Goal: Find specific page/section: Find specific page/section

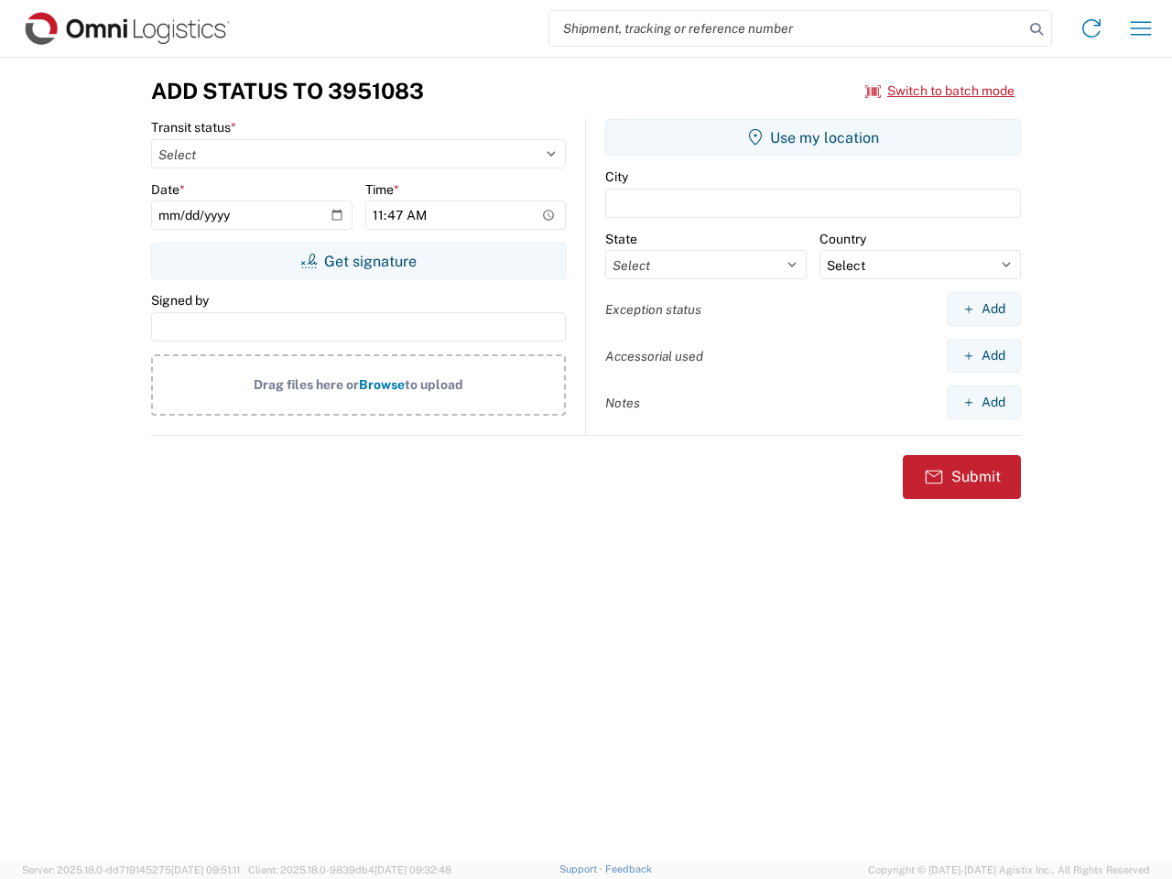
click at [787, 28] on input "search" at bounding box center [787, 28] width 474 height 35
click at [1037, 29] on icon at bounding box center [1037, 29] width 26 height 26
click at [1092, 28] on icon at bounding box center [1091, 28] width 29 height 29
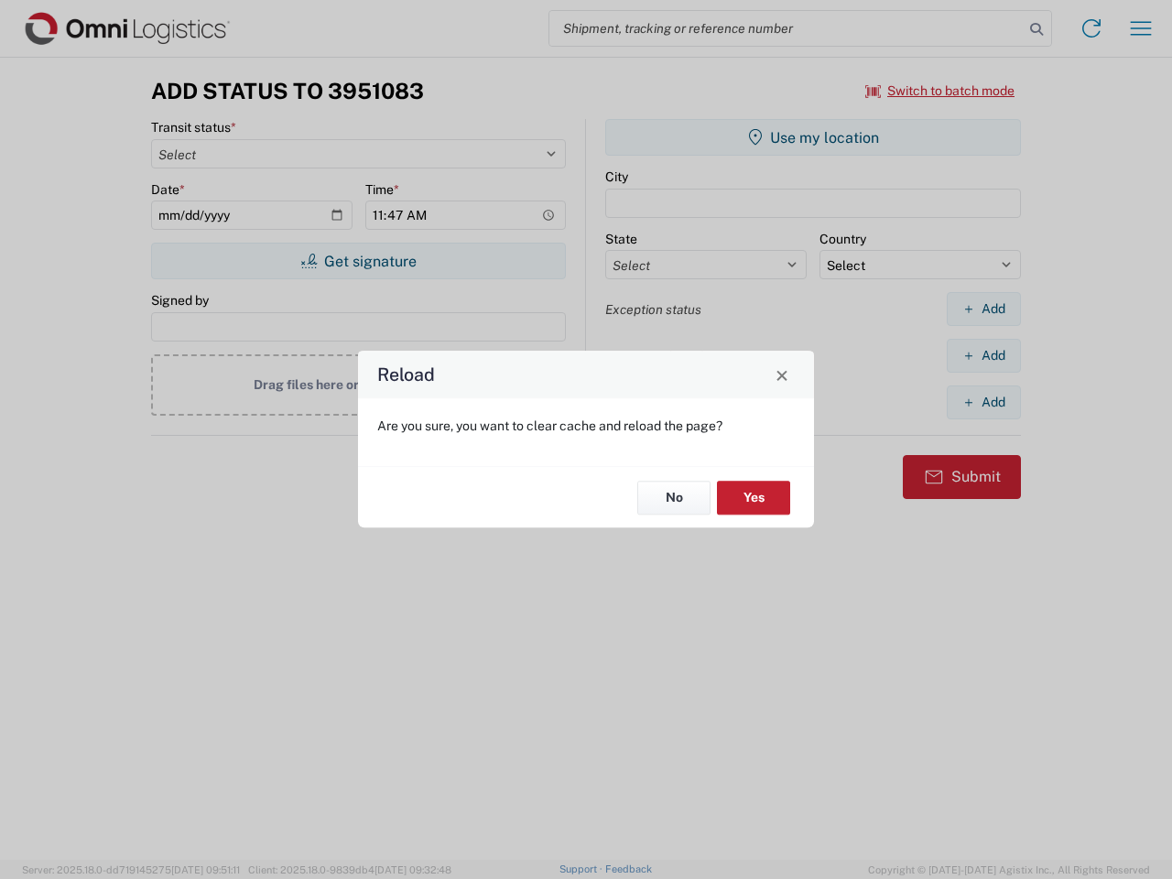
click at [1141, 28] on div "Reload Are you sure, you want to clear cache and reload the page? No Yes" at bounding box center [586, 439] width 1172 height 879
click at [941, 91] on div "Reload Are you sure, you want to clear cache and reload the page? No Yes" at bounding box center [586, 439] width 1172 height 879
click at [358, 261] on div "Reload Are you sure, you want to clear cache and reload the page? No Yes" at bounding box center [586, 439] width 1172 height 879
click at [813, 137] on div "Reload Are you sure, you want to clear cache and reload the page? No Yes" at bounding box center [586, 439] width 1172 height 879
click at [984, 309] on div "Reload Are you sure, you want to clear cache and reload the page? No Yes" at bounding box center [586, 439] width 1172 height 879
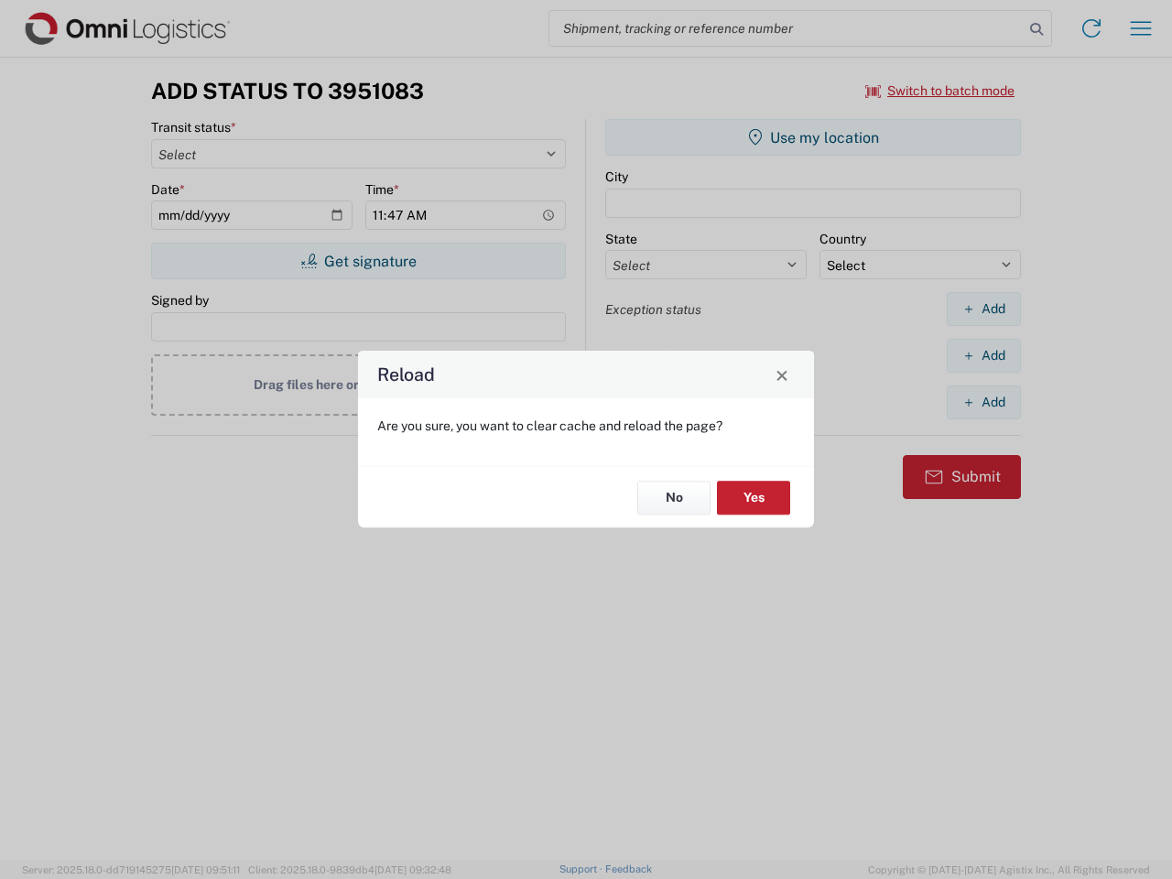
click at [984, 355] on div "Reload Are you sure, you want to clear cache and reload the page? No Yes" at bounding box center [586, 439] width 1172 height 879
click at [984, 402] on div "Reload Are you sure, you want to clear cache and reload the page? No Yes" at bounding box center [586, 439] width 1172 height 879
